Goal: Find specific page/section: Find specific page/section

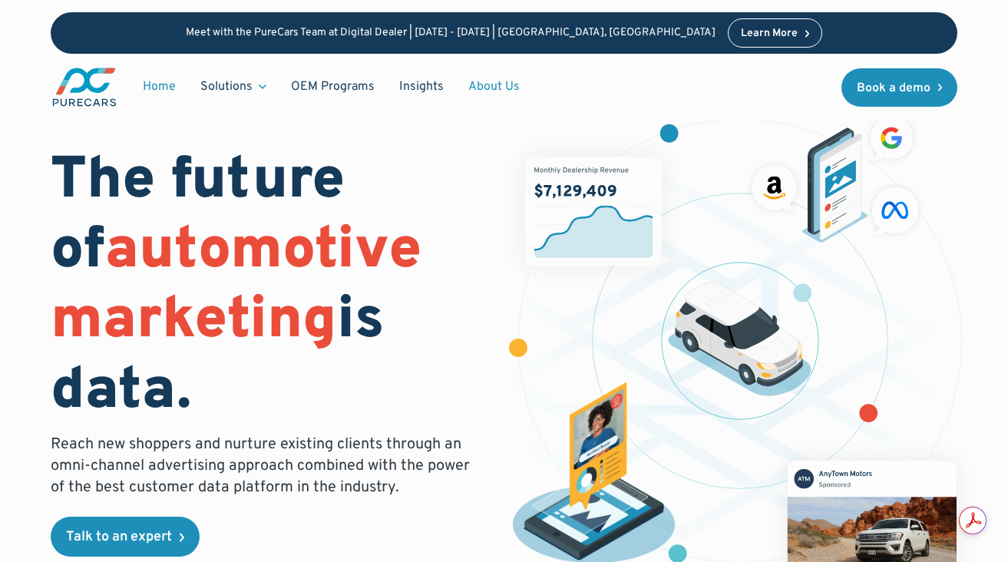
click at [479, 90] on link "About Us" at bounding box center [494, 86] width 76 height 29
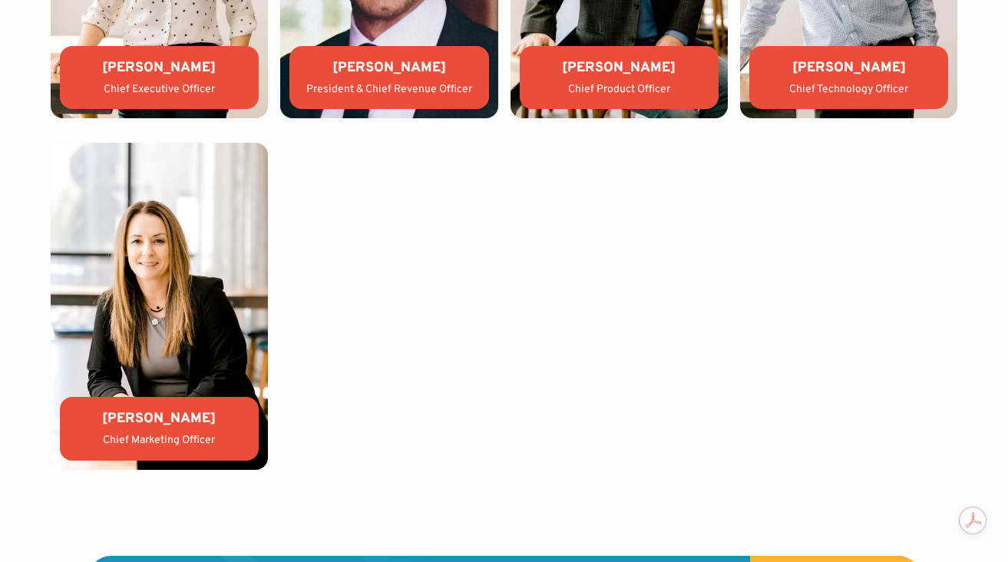
scroll to position [3483, 0]
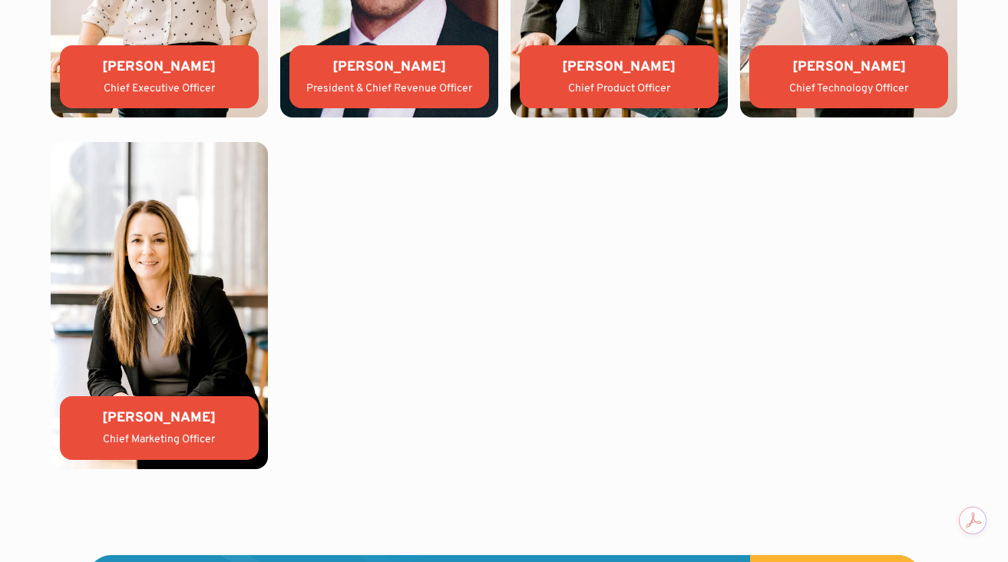
click at [173, 425] on div "[PERSON_NAME]" at bounding box center [159, 417] width 174 height 19
click at [164, 332] on img at bounding box center [159, 305] width 217 height 326
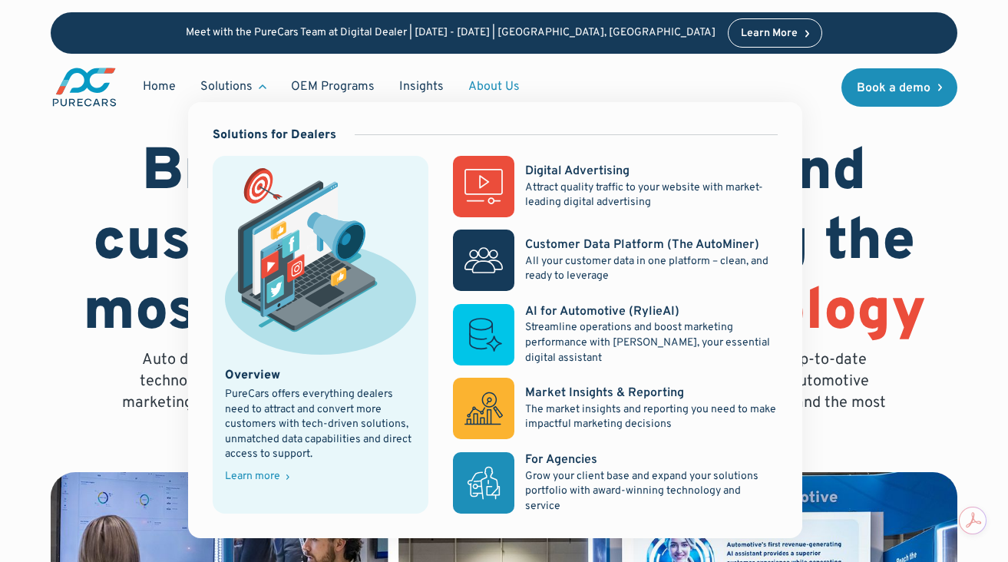
scroll to position [8, 0]
click at [232, 75] on div "Solutions" at bounding box center [233, 86] width 91 height 29
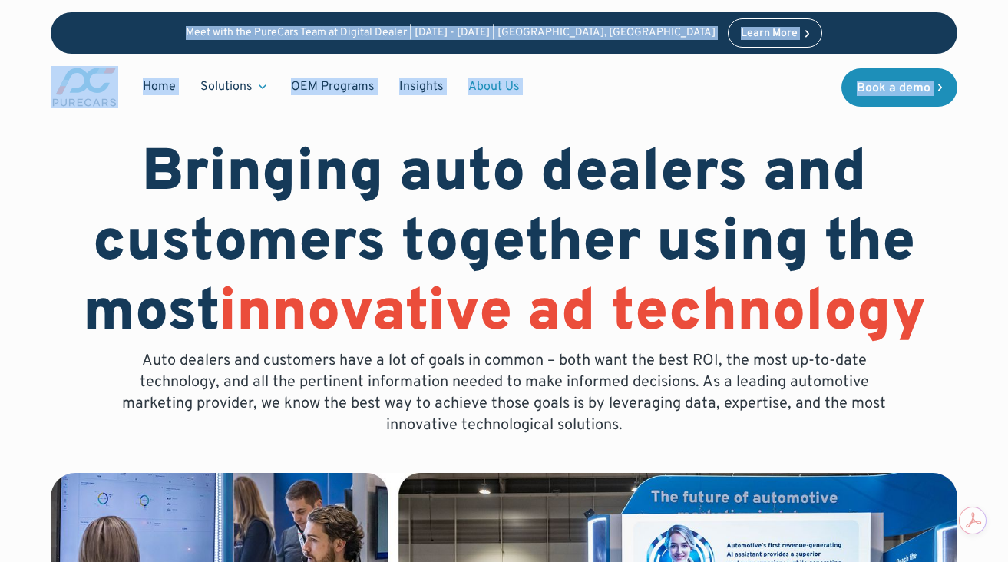
drag, startPoint x: 177, startPoint y: 31, endPoint x: 775, endPoint y: -45, distance: 602.8
click at [775, 0] on html "Meet with the PureCars Team at Digital Dealer | [DATE] - [DATE] | [GEOGRAPHIC_D…" at bounding box center [504, 273] width 1008 height 562
